Goal: Task Accomplishment & Management: Manage account settings

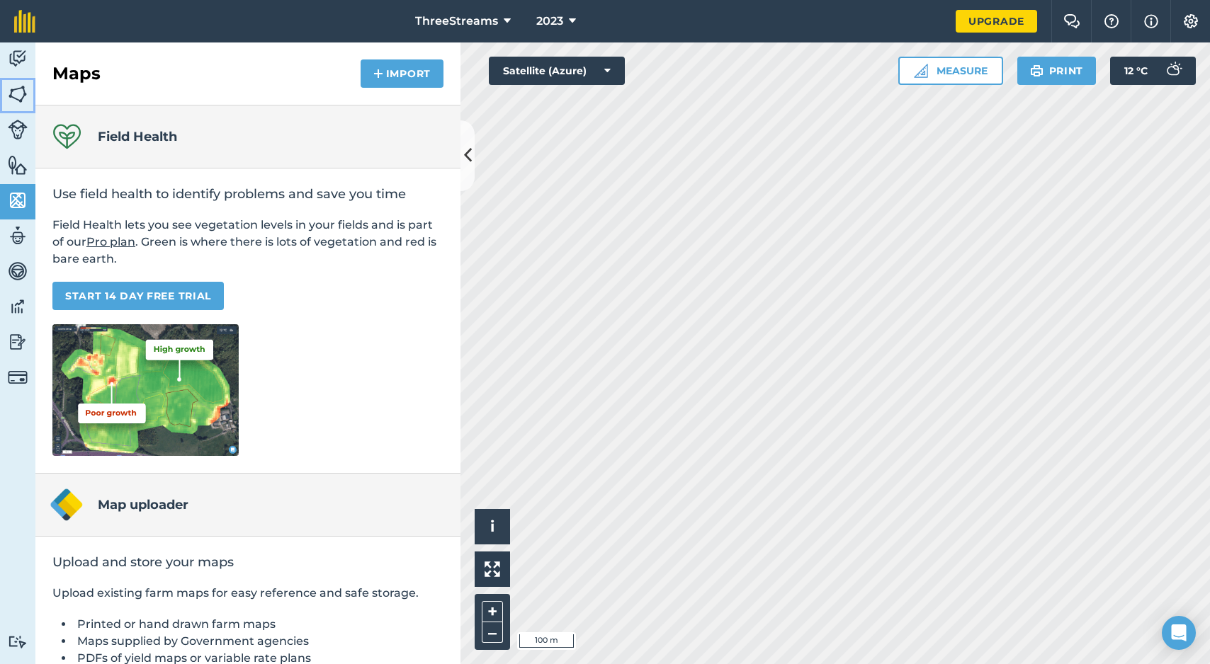
click at [23, 89] on img at bounding box center [18, 94] width 20 height 21
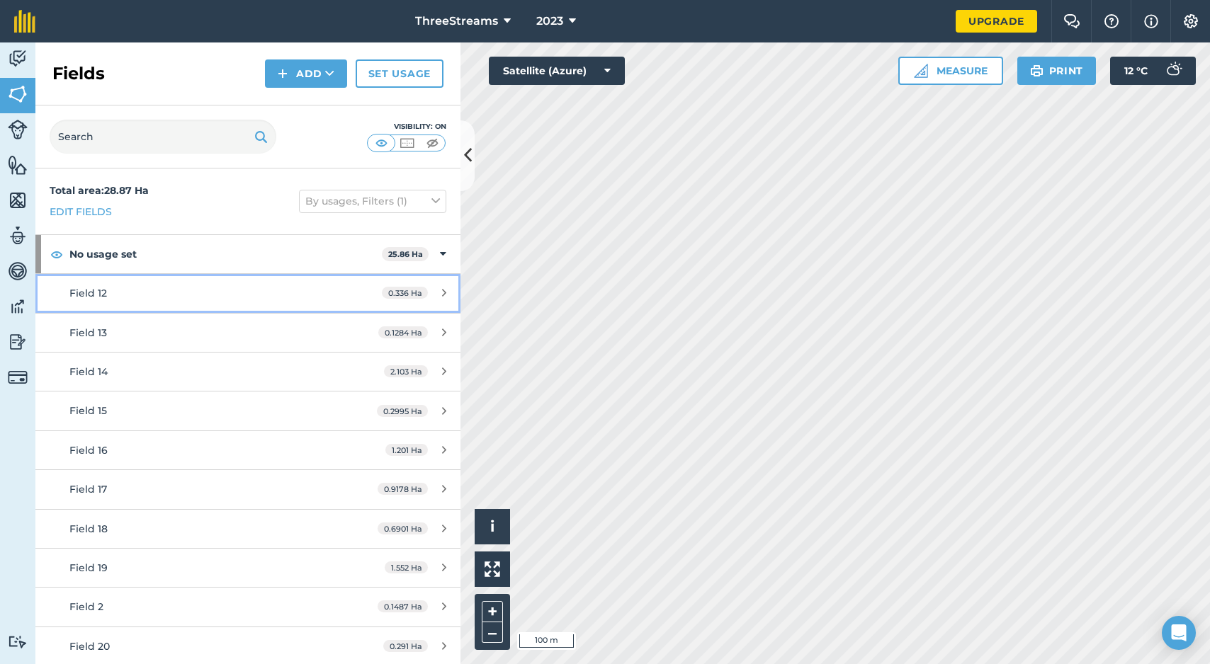
click at [235, 306] on link "Field 12 0.336 Ha" at bounding box center [247, 293] width 425 height 38
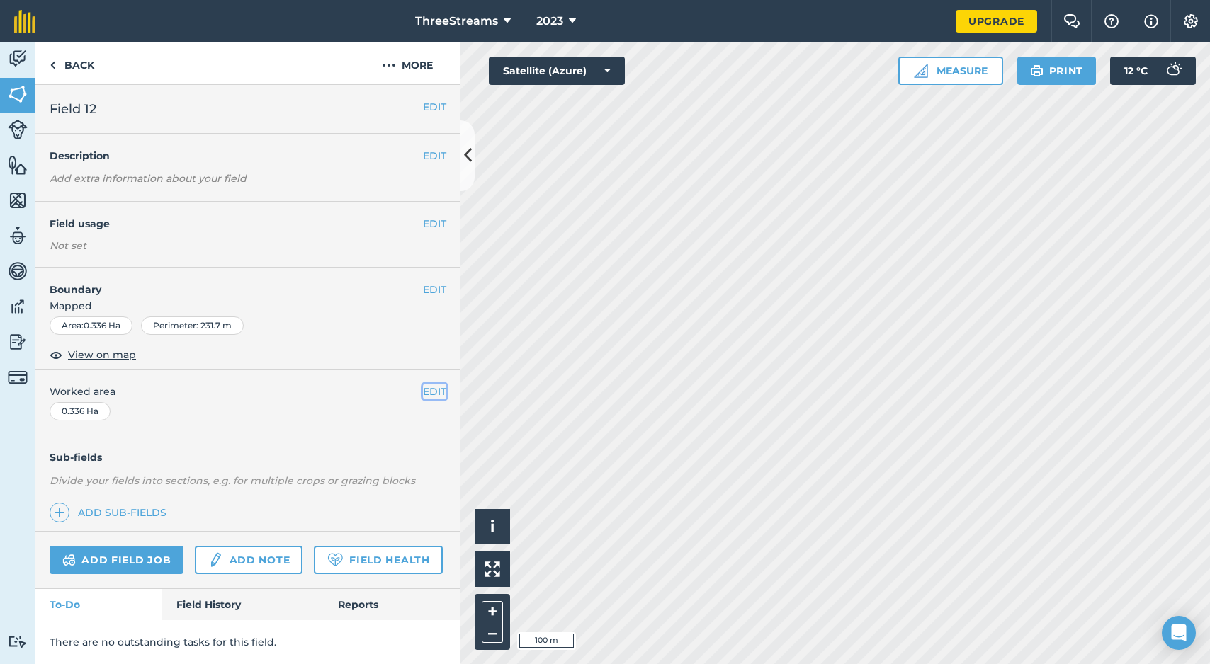
click at [423, 395] on button "EDIT" at bounding box center [434, 392] width 23 height 16
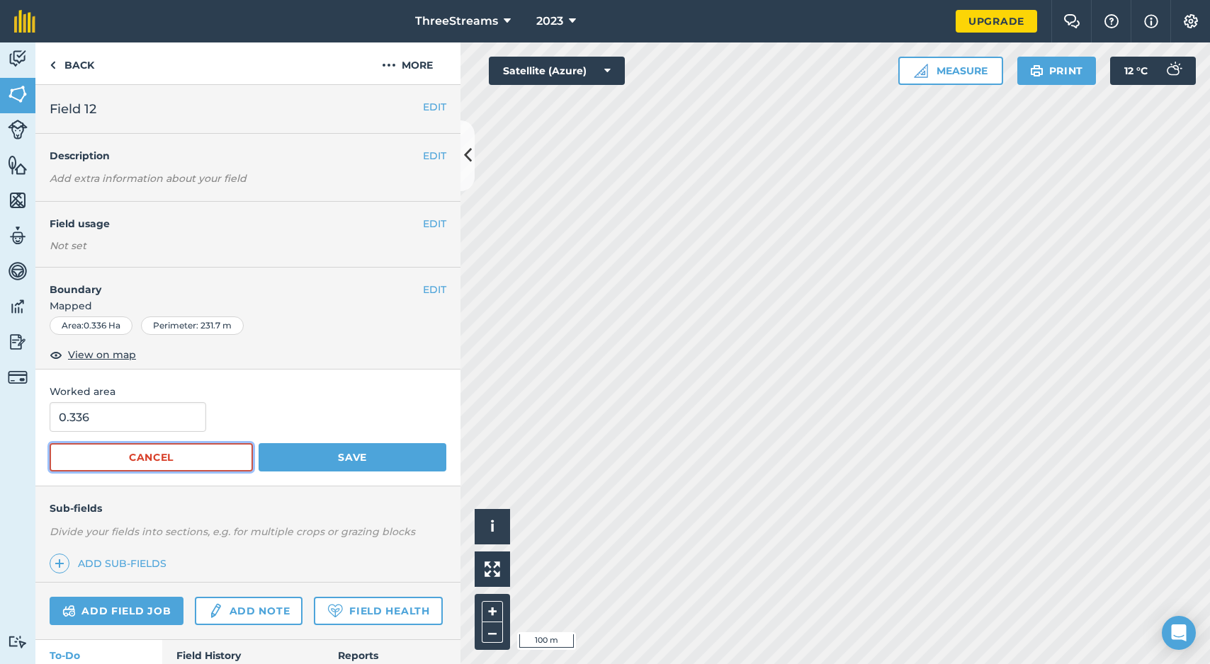
click at [181, 463] on button "Cancel" at bounding box center [151, 457] width 203 height 28
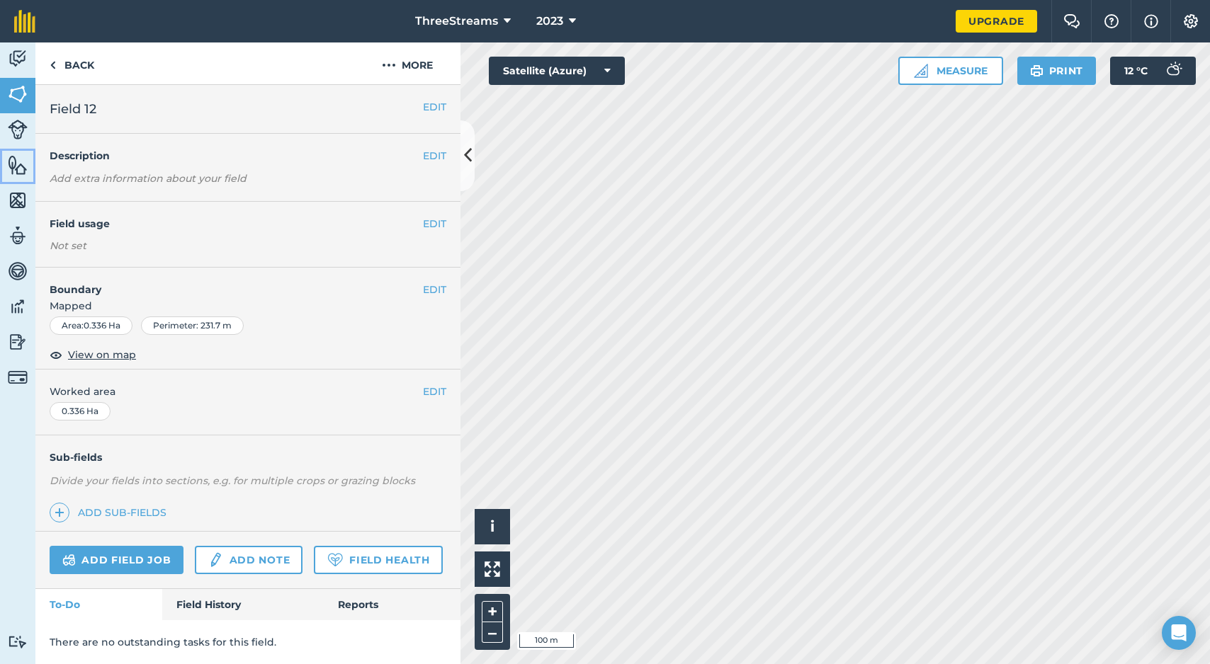
click at [12, 166] on img at bounding box center [18, 164] width 20 height 21
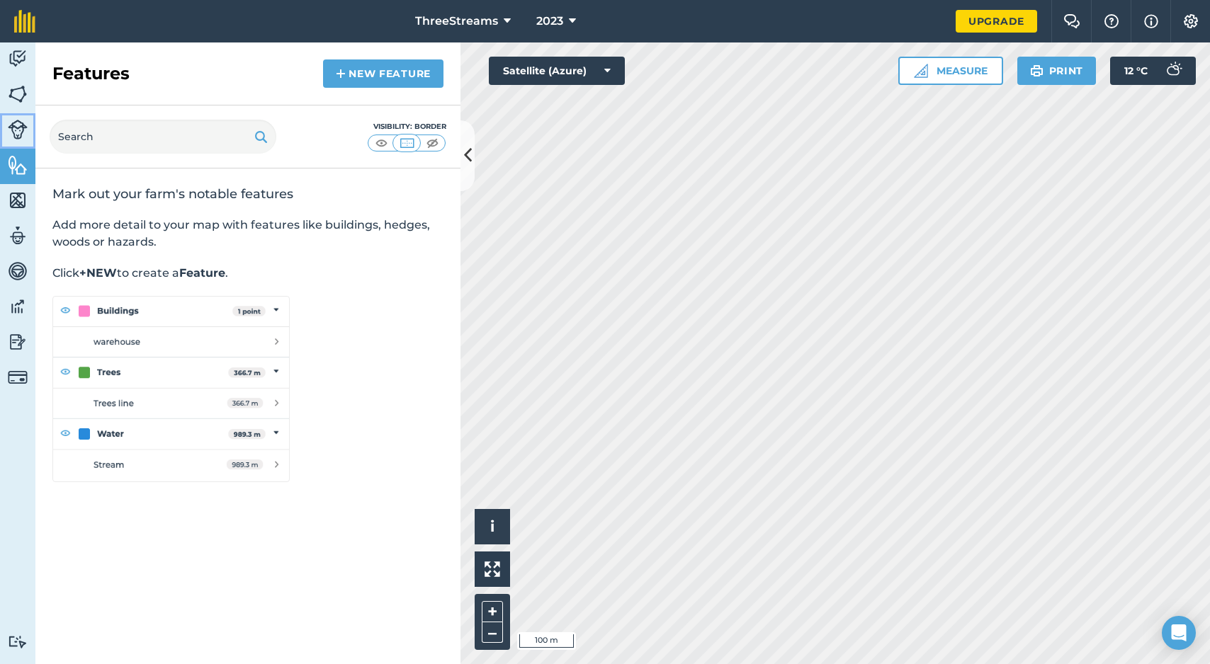
click at [17, 130] on img at bounding box center [18, 130] width 20 height 20
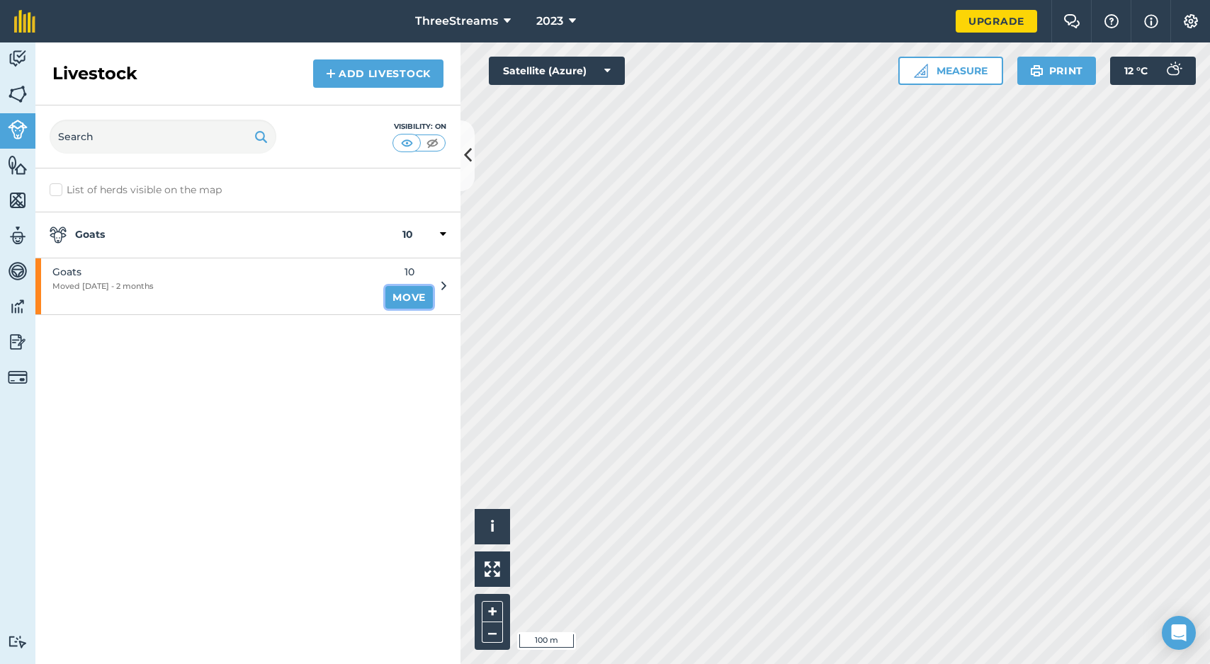
click at [404, 300] on link "Move" at bounding box center [408, 297] width 47 height 23
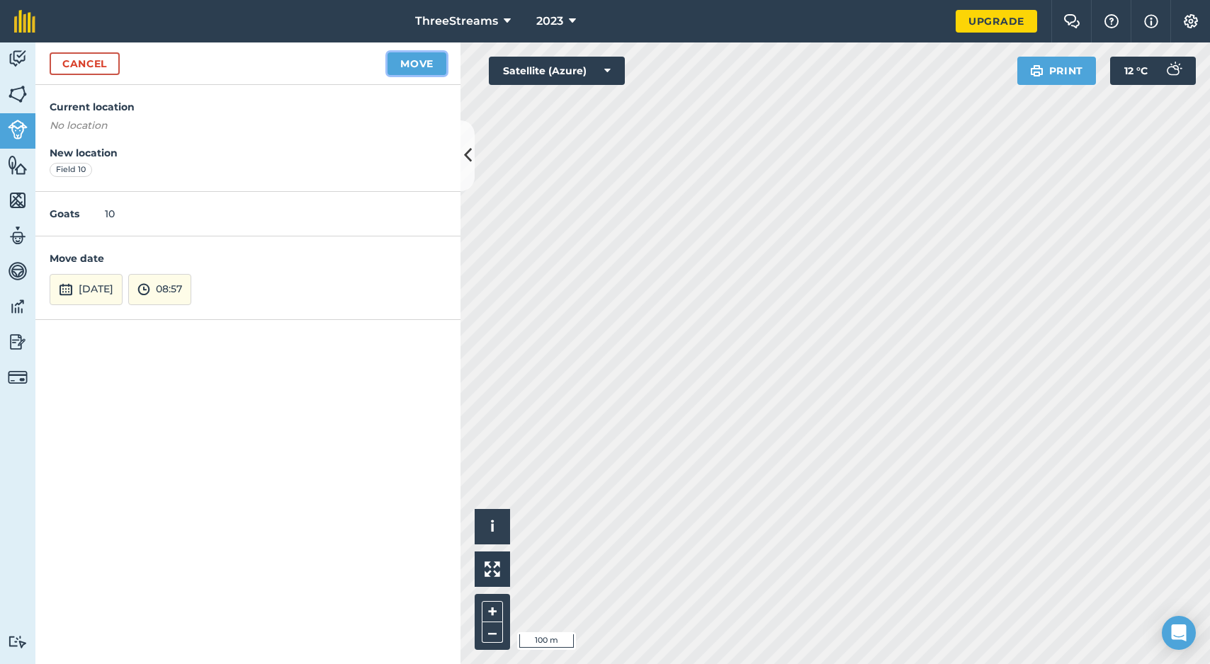
click at [415, 64] on button "Move" at bounding box center [416, 63] width 59 height 23
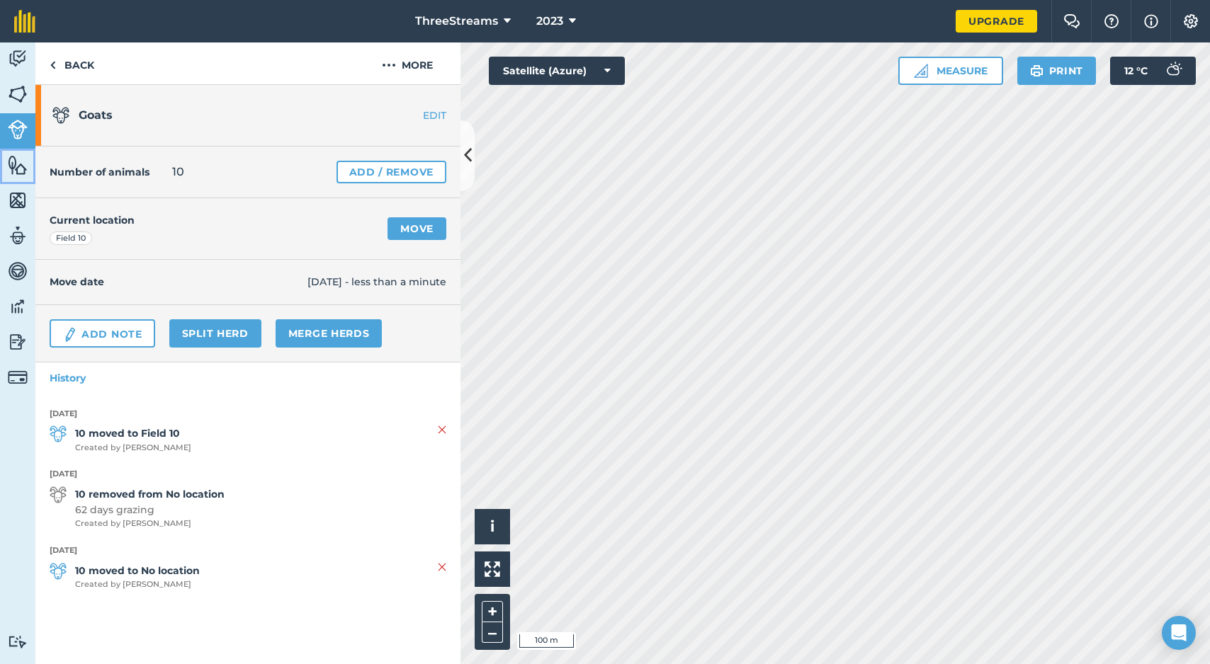
click at [23, 171] on img at bounding box center [18, 164] width 20 height 21
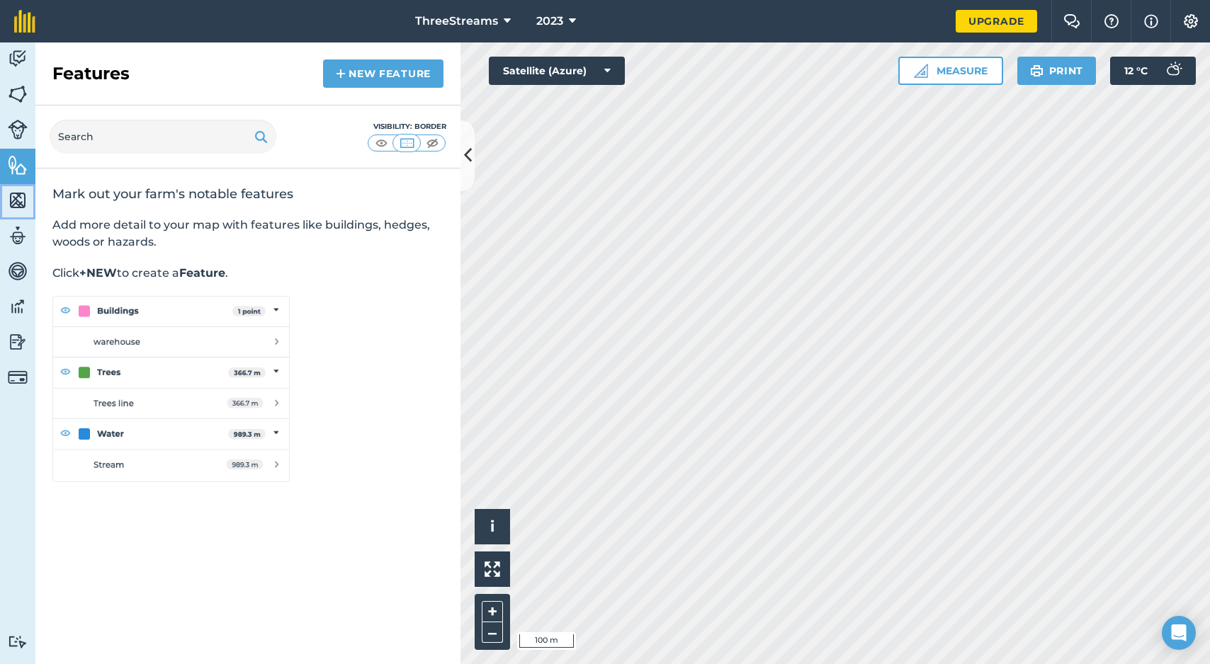
click at [21, 193] on img at bounding box center [18, 200] width 20 height 21
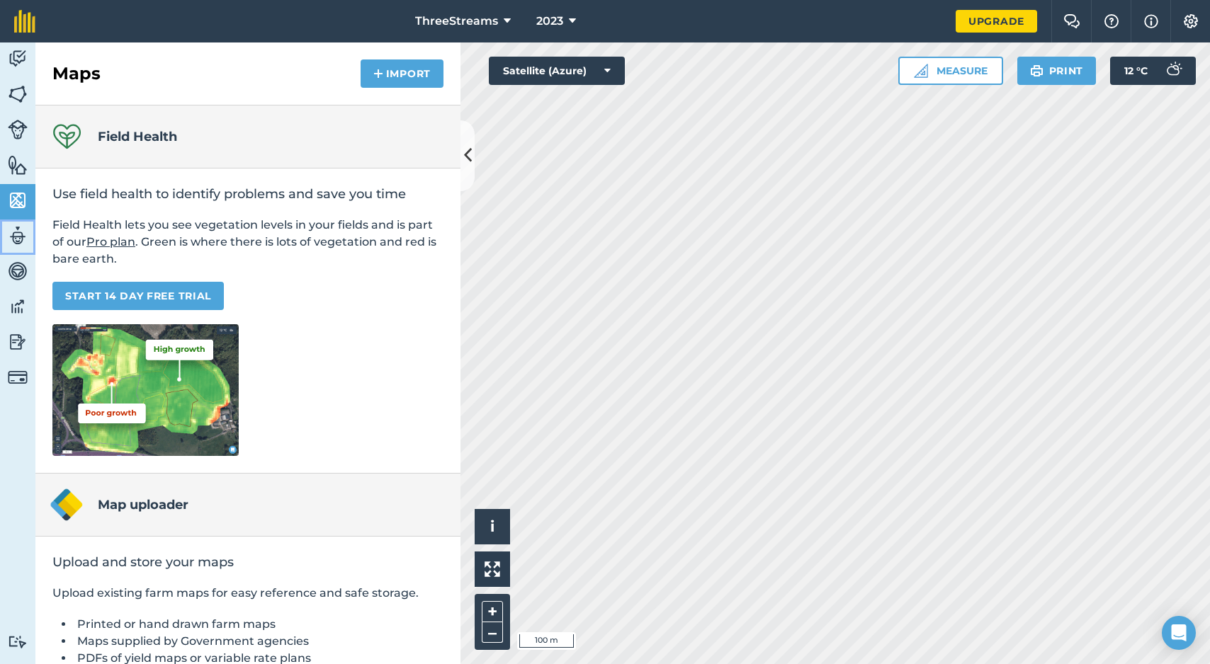
click at [21, 227] on img at bounding box center [18, 235] width 20 height 21
select select "MEMBER"
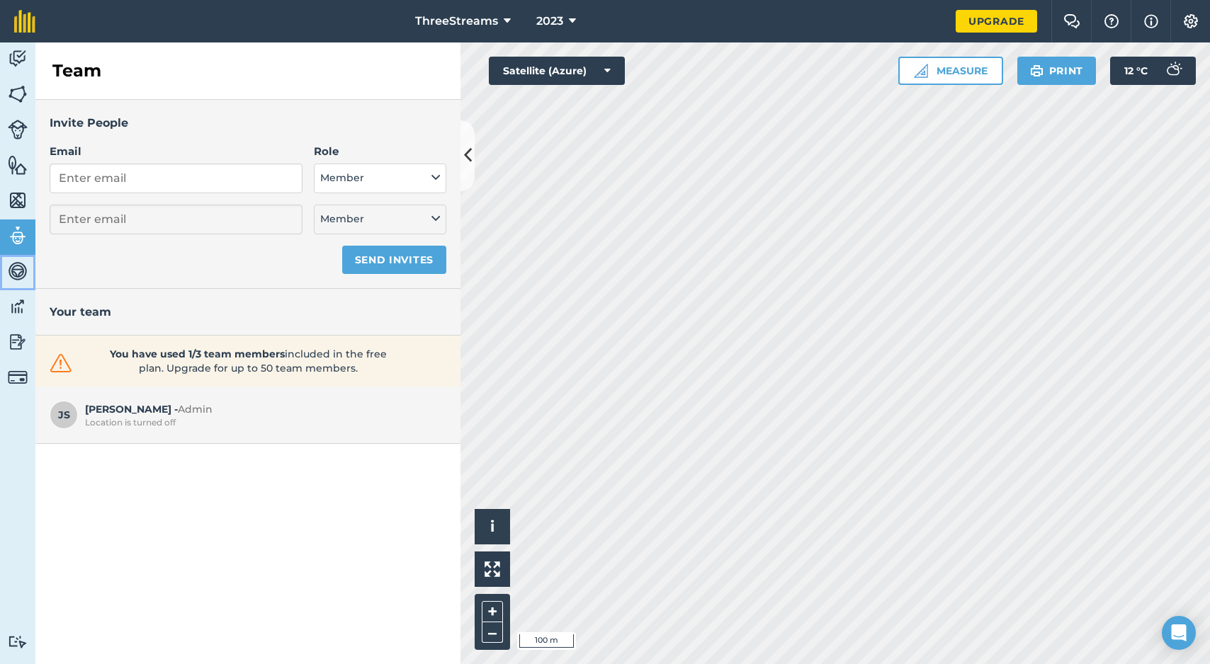
click at [25, 271] on img at bounding box center [18, 271] width 20 height 21
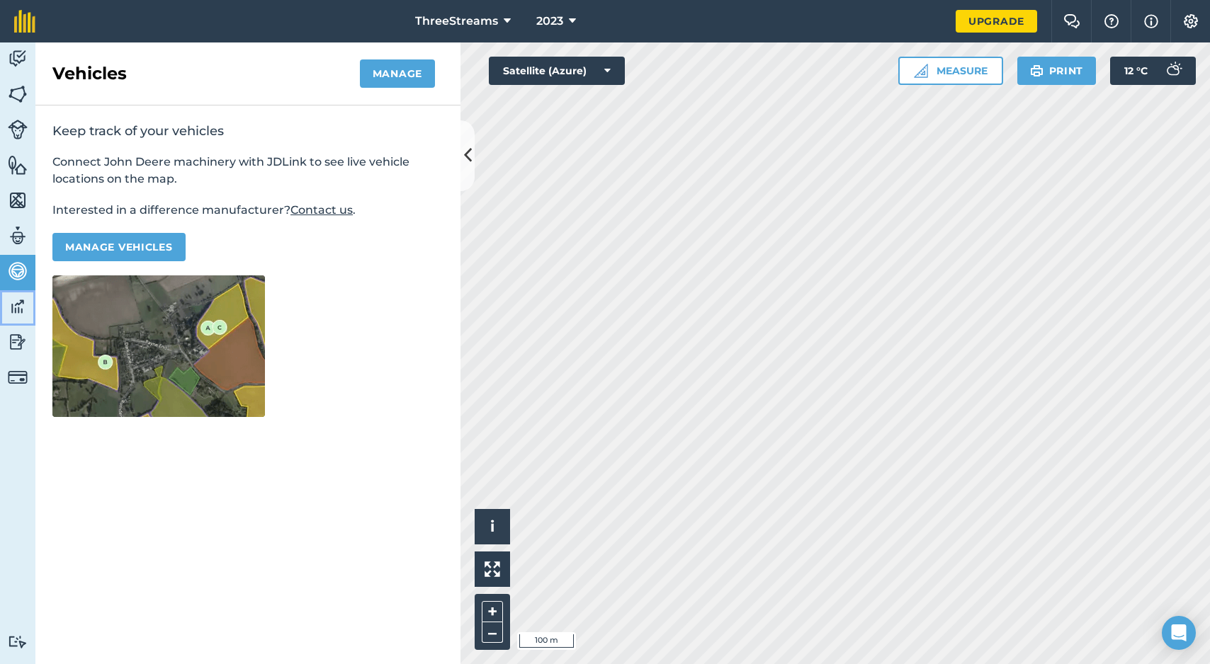
click at [28, 297] on link "Data" at bounding box center [17, 307] width 35 height 35
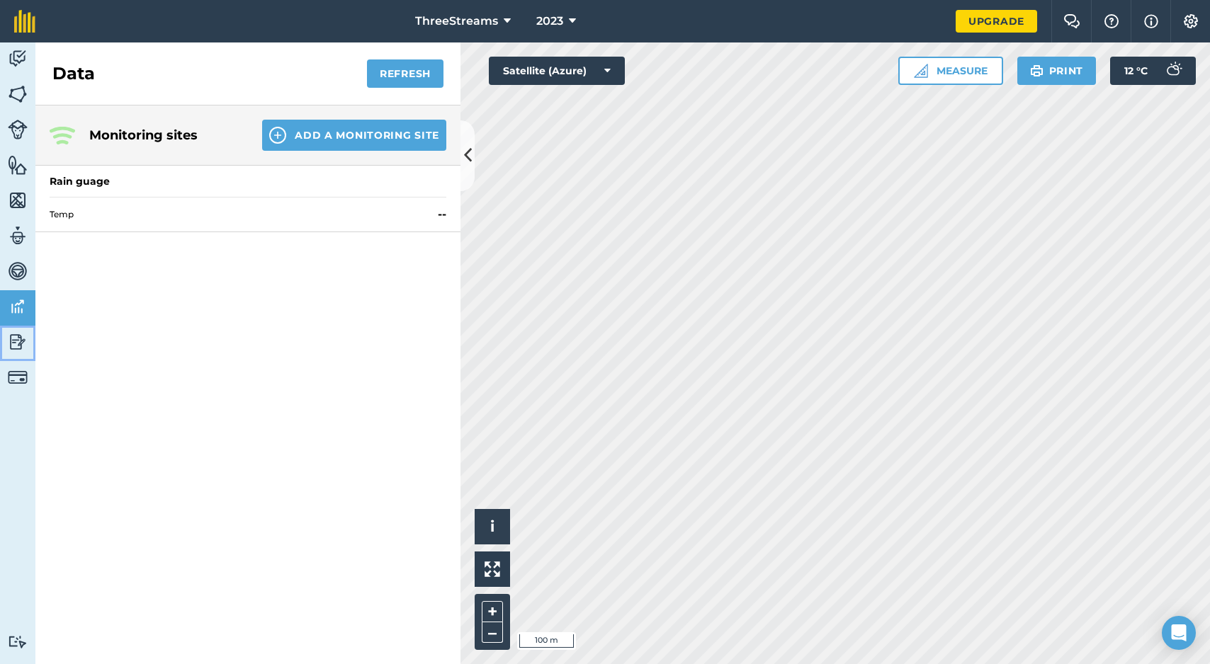
click at [19, 342] on img at bounding box center [18, 341] width 20 height 21
